Goal: Information Seeking & Learning: Learn about a topic

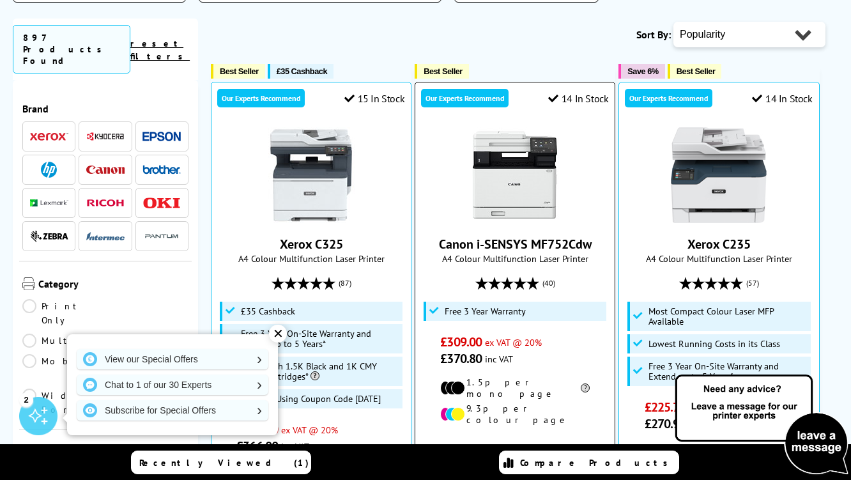
click at [519, 240] on link "Canon i-SENSYS MF752Cdw" at bounding box center [515, 244] width 153 height 17
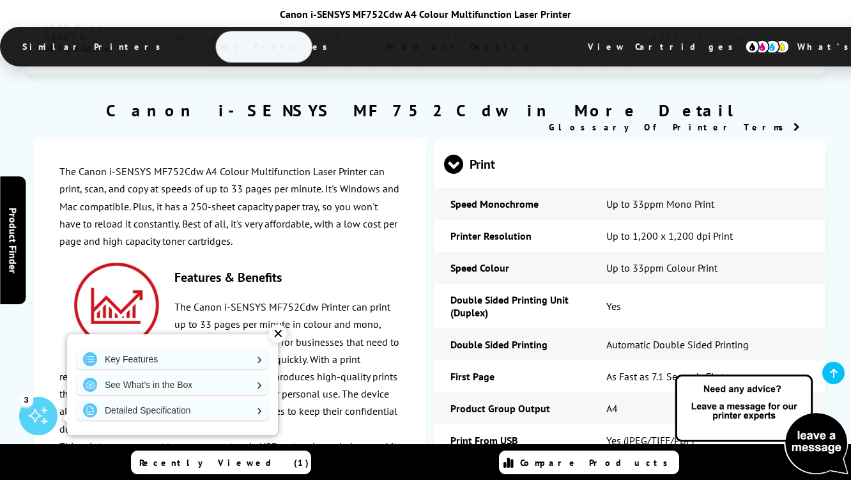
scroll to position [2631, 0]
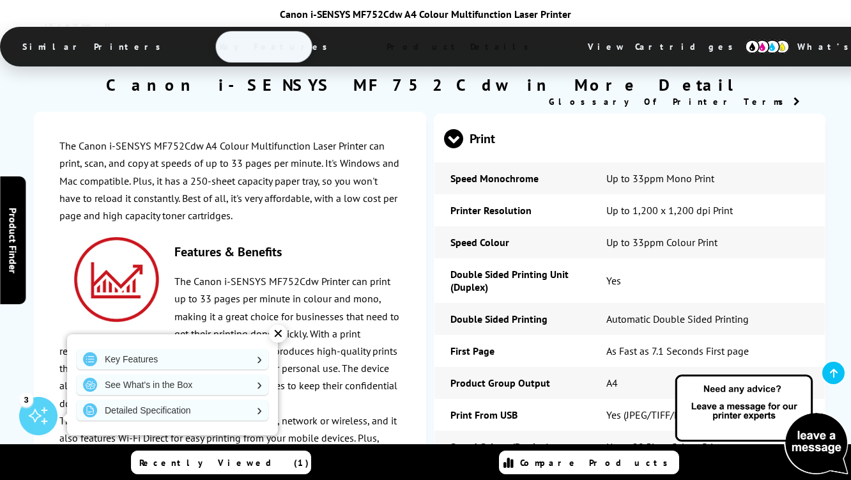
click at [395, 312] on p "The Canon i-SENSYS MF752Cdw Printer can print up to 33 pages per minute in colo…" at bounding box center [229, 342] width 341 height 139
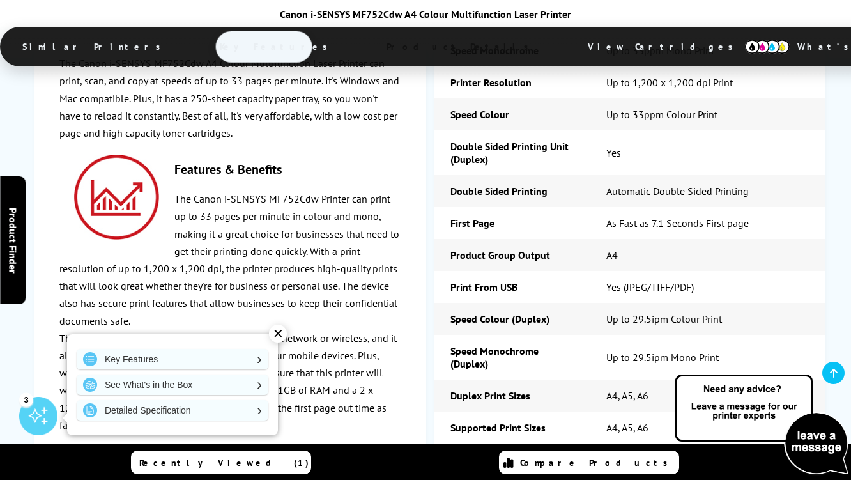
scroll to position [2784, 0]
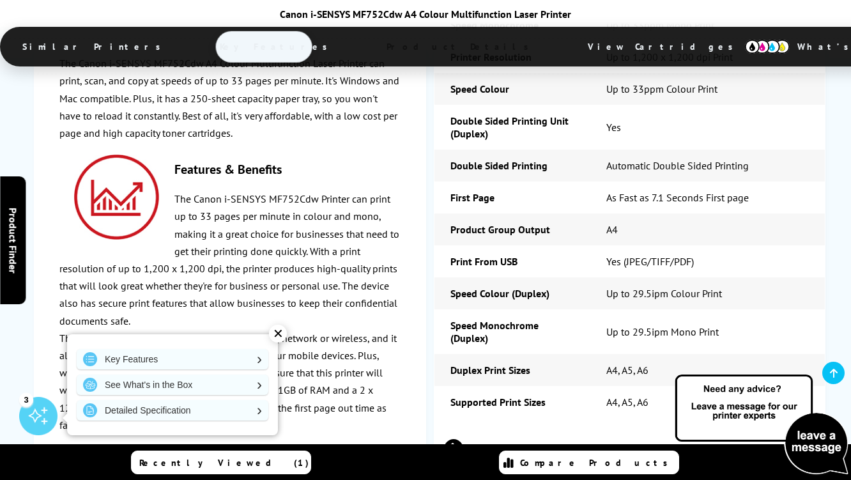
click at [480, 424] on span "Scan" at bounding box center [629, 448] width 371 height 48
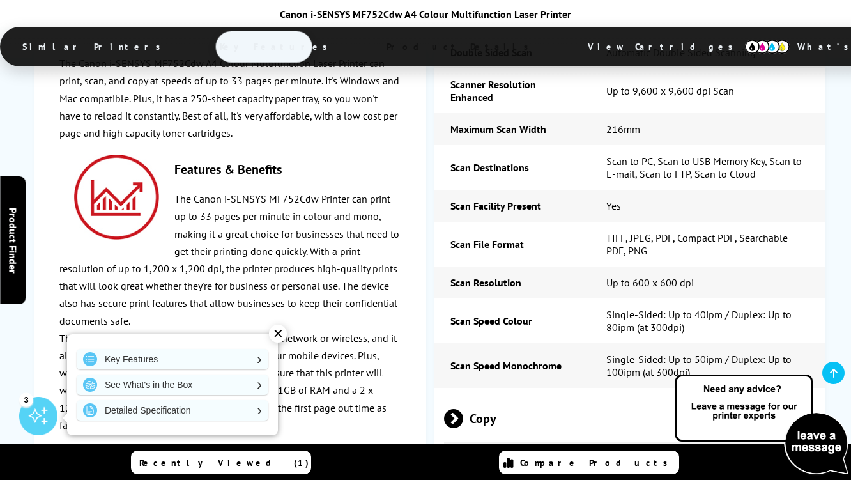
scroll to position [3270, 0]
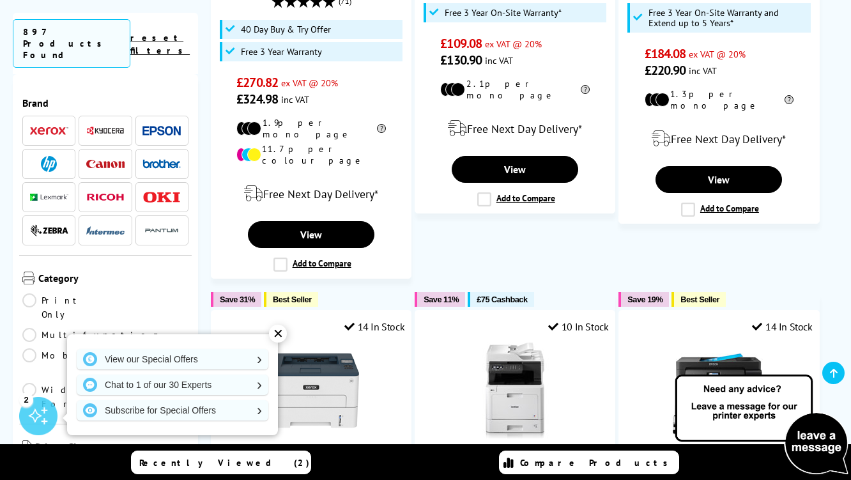
scroll to position [1737, 0]
